Goal: Information Seeking & Learning: Learn about a topic

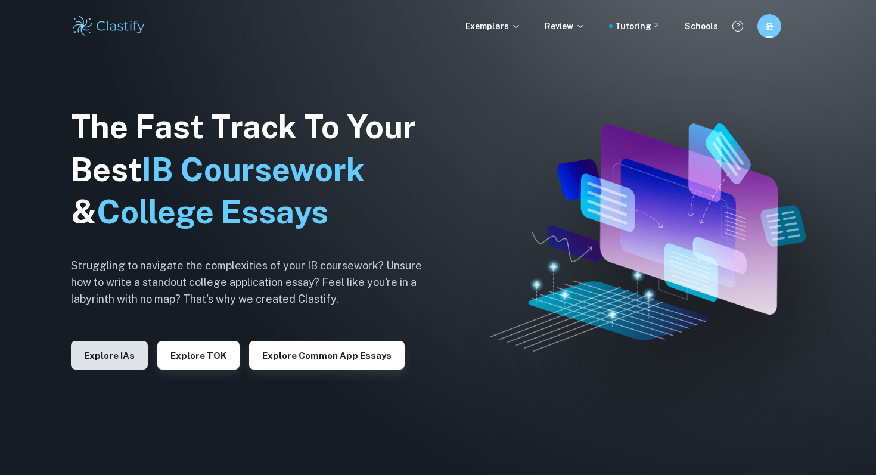
click at [132, 354] on button "Explore IAs" at bounding box center [109, 355] width 77 height 29
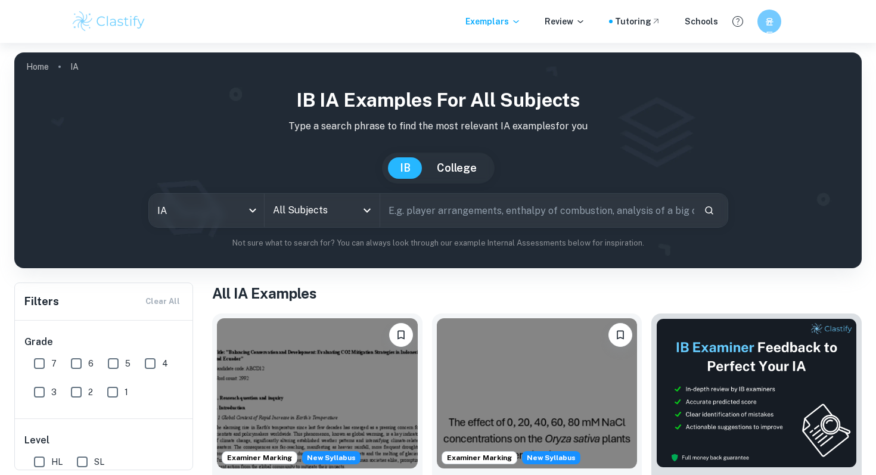
click at [275, 210] on input "All Subjects" at bounding box center [313, 210] width 86 height 23
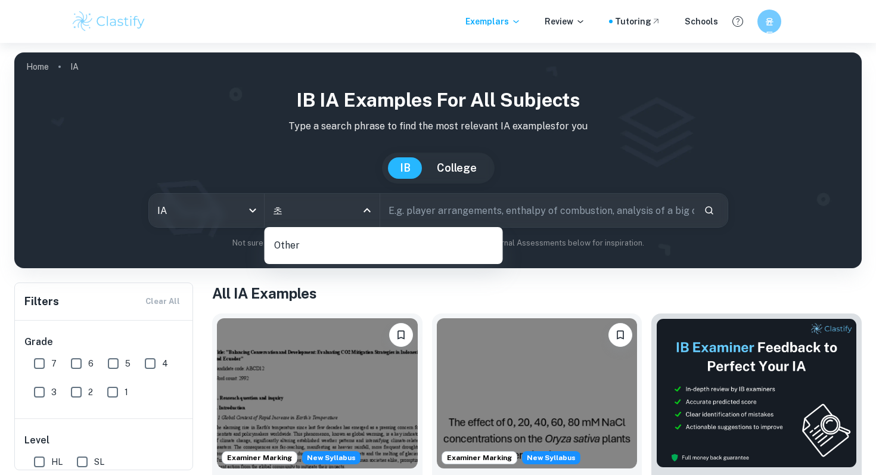
type input "ㅊ"
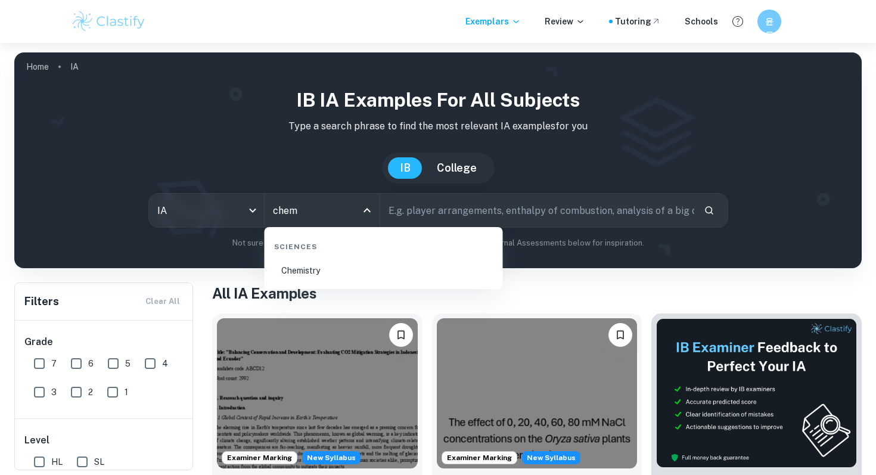
click at [311, 266] on li "Chemistry" at bounding box center [383, 270] width 229 height 27
type input "Chemistry"
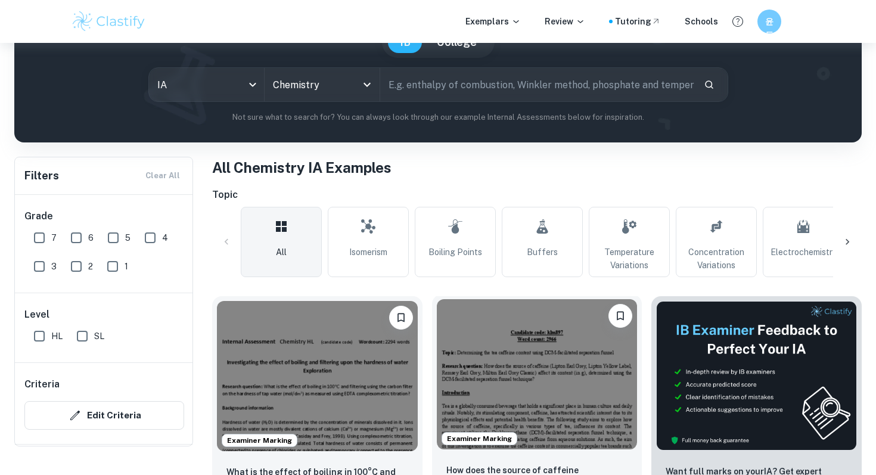
scroll to position [147, 0]
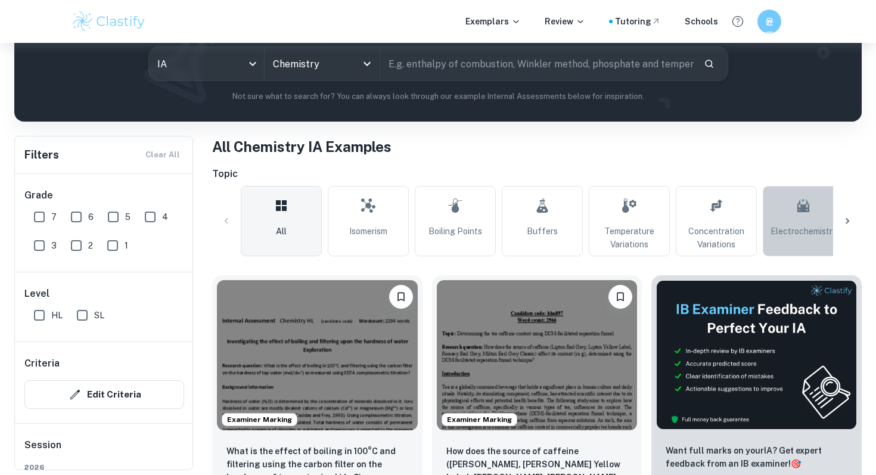
click at [777, 203] on link "Electrochemistry" at bounding box center [803, 221] width 81 height 70
type input "Electrochemistry"
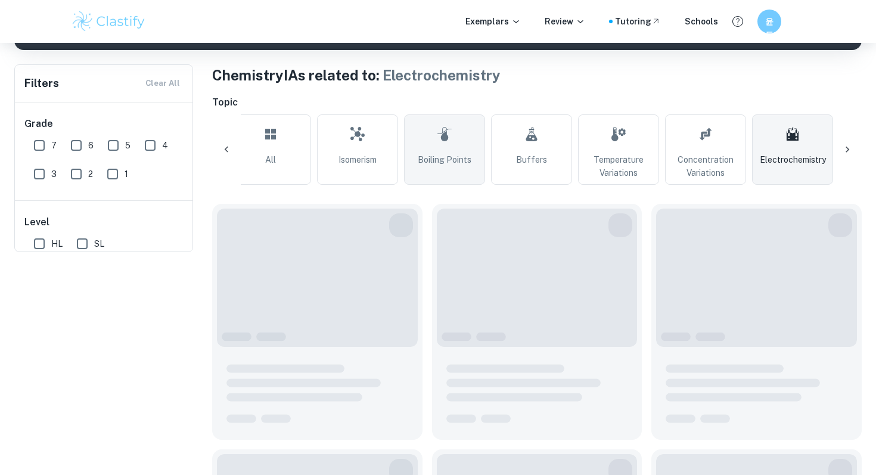
scroll to position [417, 0]
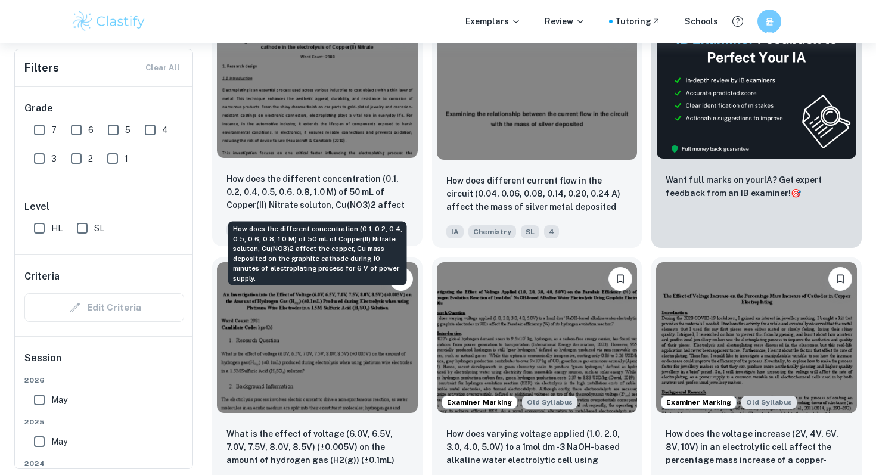
click at [374, 201] on p "How does the different concentration (0.1, 0.2, 0.4, 0.5, 0.6, 0.8, 1.0 M) of 5…" at bounding box center [318, 192] width 182 height 41
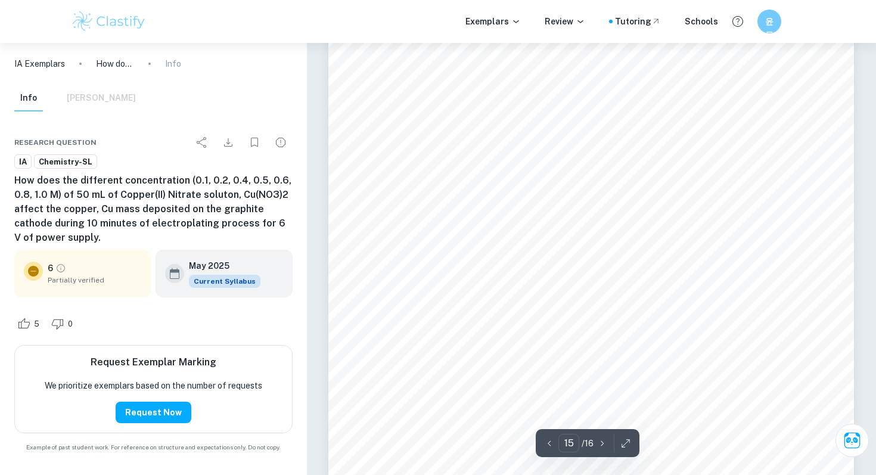
type input "16"
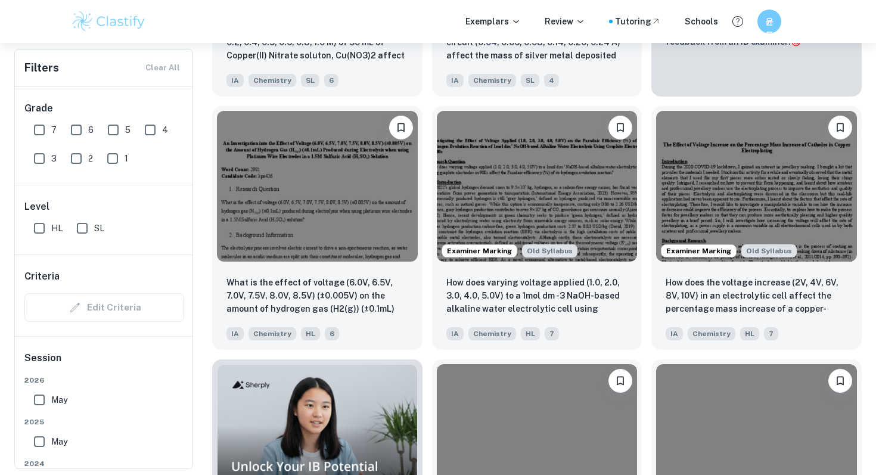
scroll to position [657, 0]
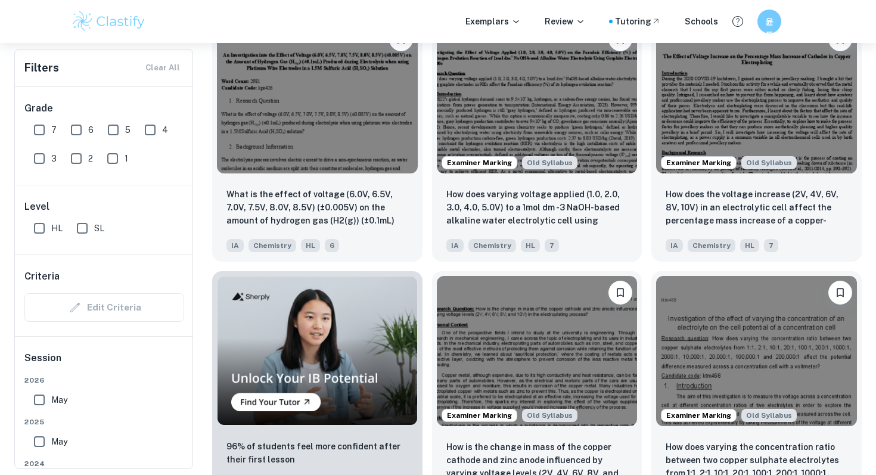
click at [57, 131] on div "7" at bounding box center [47, 127] width 37 height 29
click at [49, 131] on input "7" at bounding box center [39, 130] width 24 height 24
checkbox input "true"
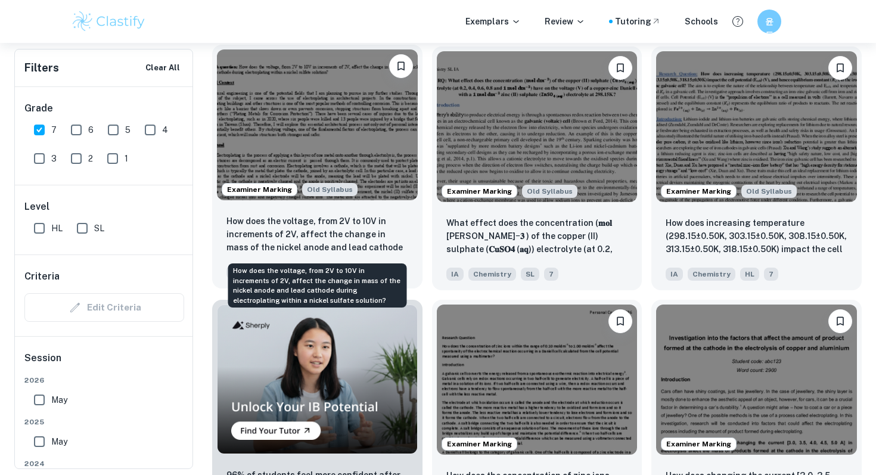
click at [364, 240] on p "How does the voltage, from 2V to 10V in increments of 2V, affect the change in …" at bounding box center [318, 235] width 182 height 41
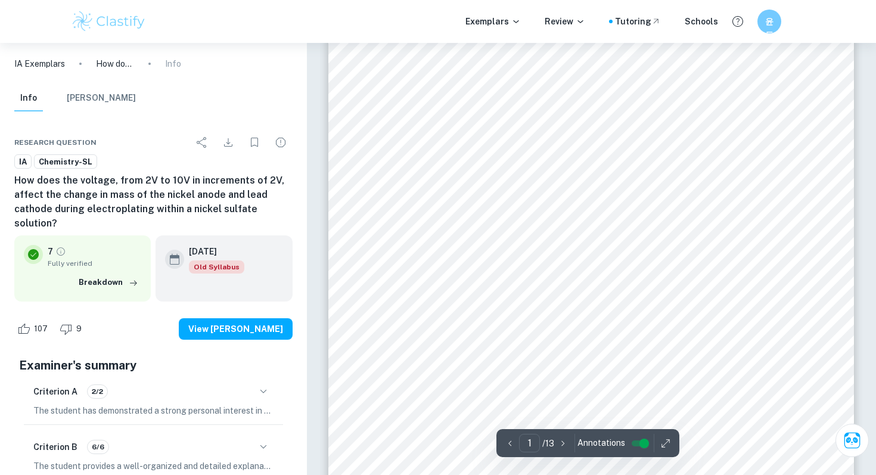
scroll to position [110, 0]
type input "13"
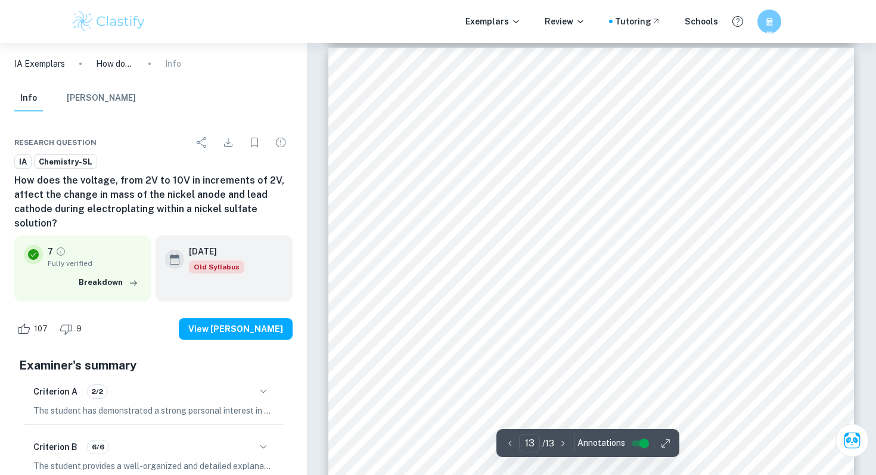
scroll to position [8332, 0]
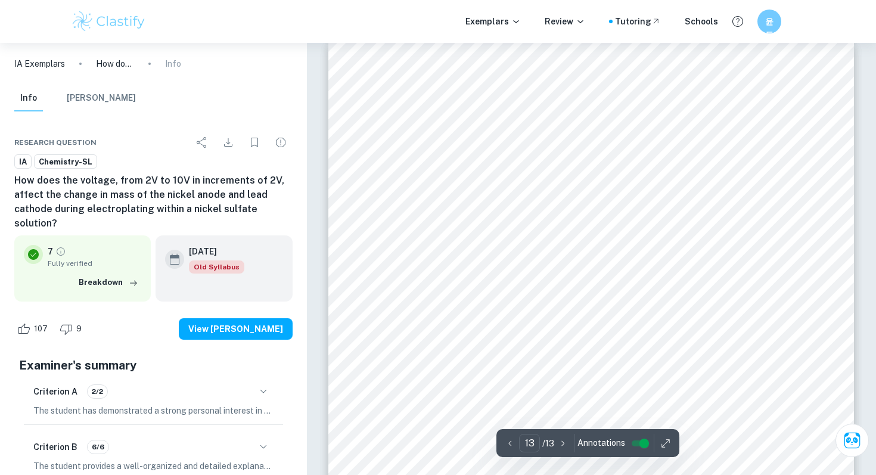
drag, startPoint x: 376, startPoint y: 241, endPoint x: 653, endPoint y: 241, distance: 277.2
click at [655, 242] on div "13 Bibliography “Plating Metals for Corrosion Protection.” [PERSON_NAME] Platin…" at bounding box center [591, 381] width 526 height 680
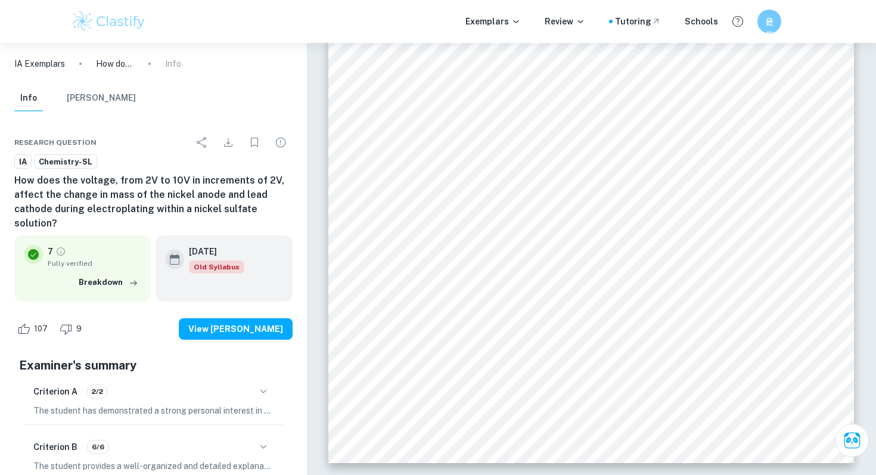
copy div "Oxidation-Reduction Reactions.” Chemistry LibreTexts , [DATE]"
